Goal: Task Accomplishment & Management: Use online tool/utility

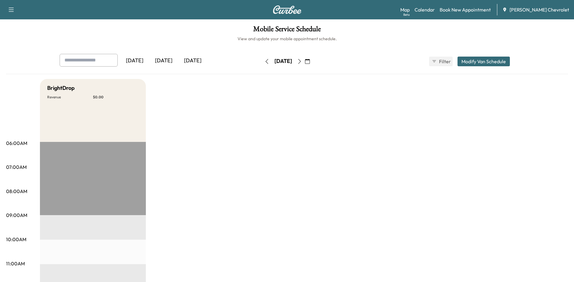
click at [166, 60] on div "[DATE]" at bounding box center [163, 61] width 29 height 14
click at [198, 62] on div "[DATE]" at bounding box center [192, 61] width 29 height 14
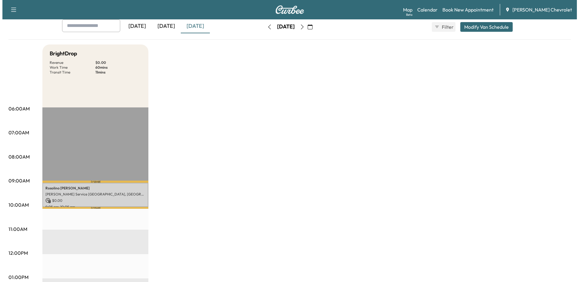
scroll to position [91, 0]
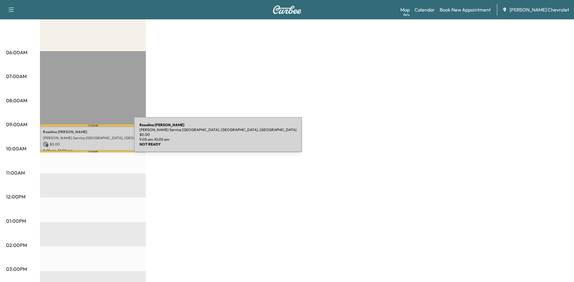
click at [89, 138] on p "[PERSON_NAME] Service [GEOGRAPHIC_DATA], [GEOGRAPHIC_DATA], [GEOGRAPHIC_DATA]" at bounding box center [93, 138] width 100 height 5
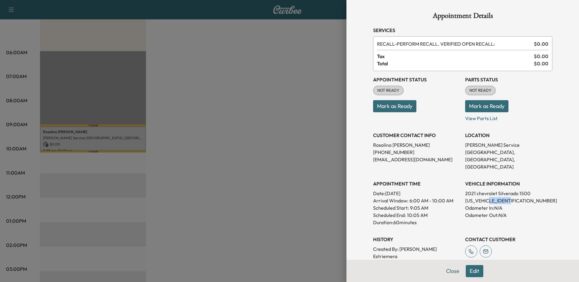
drag, startPoint x: 509, startPoint y: 193, endPoint x: 488, endPoint y: 194, distance: 21.2
click at [488, 197] on p "[US_VEHICLE_IDENTIFICATION_NUMBER]" at bounding box center [508, 200] width 87 height 7
drag, startPoint x: 488, startPoint y: 194, endPoint x: 497, endPoint y: 192, distance: 9.3
copy p "MZ312036"
